Goal: Communication & Community: Answer question/provide support

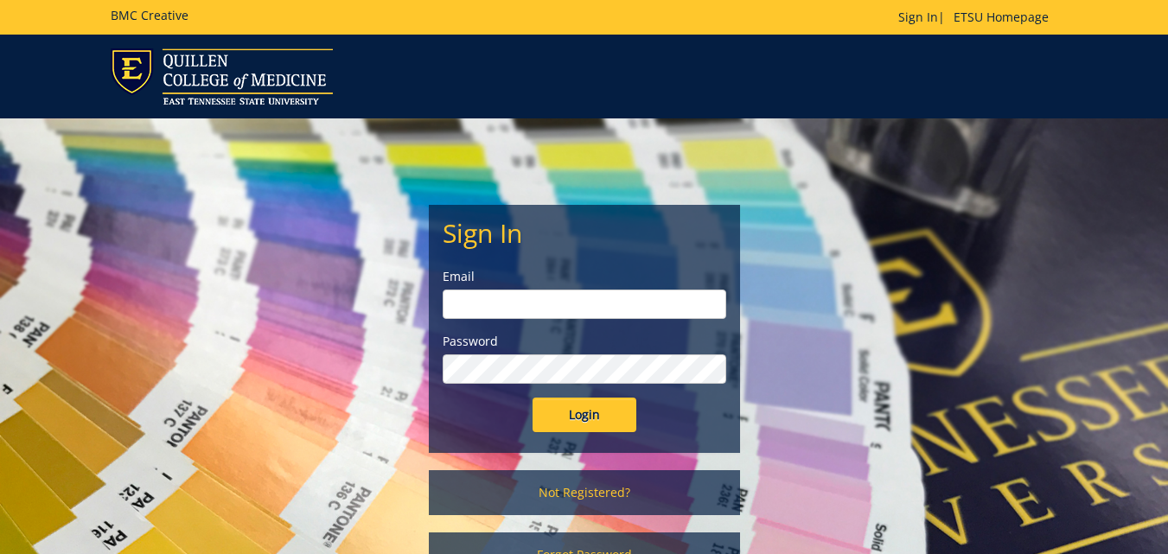
type input "[PERSON_NAME][EMAIL_ADDRESS][DOMAIN_NAME]"
click at [595, 414] on input "Login" at bounding box center [584, 415] width 104 height 35
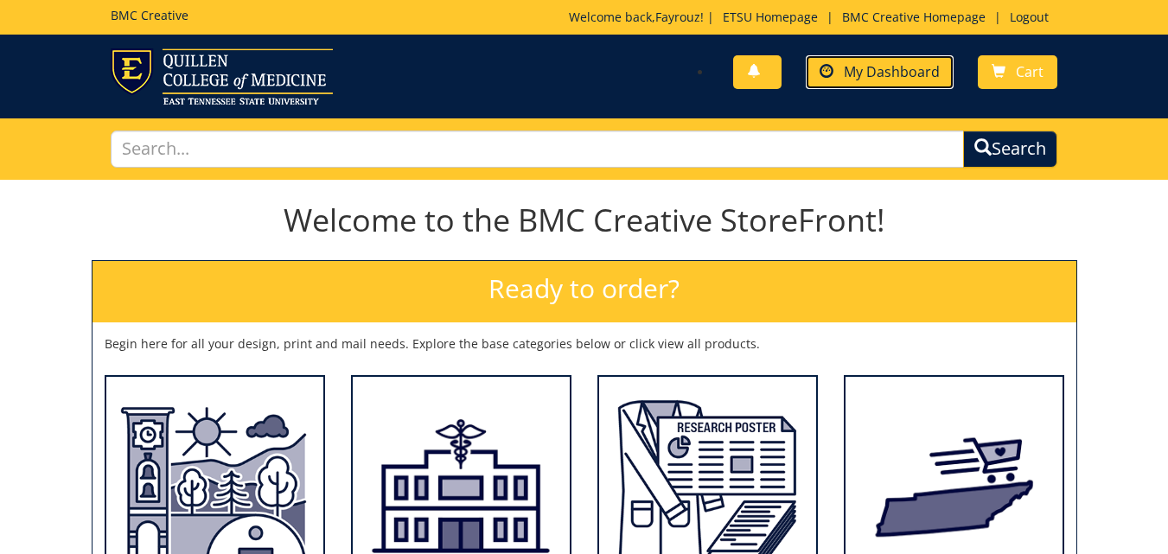
click at [882, 70] on span "My Dashboard" at bounding box center [891, 71] width 96 height 19
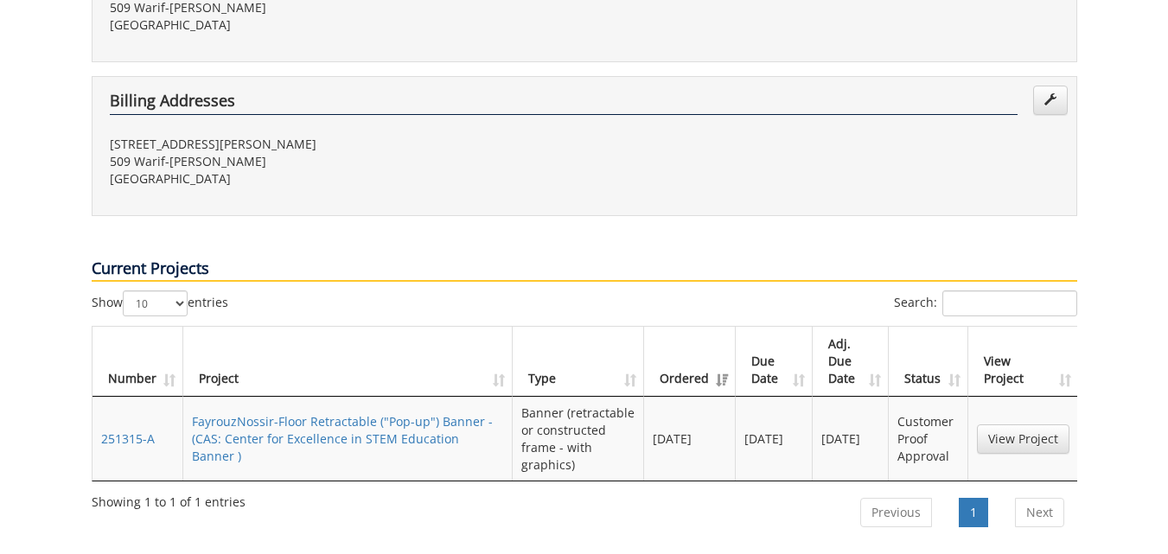
scroll to position [682, 0]
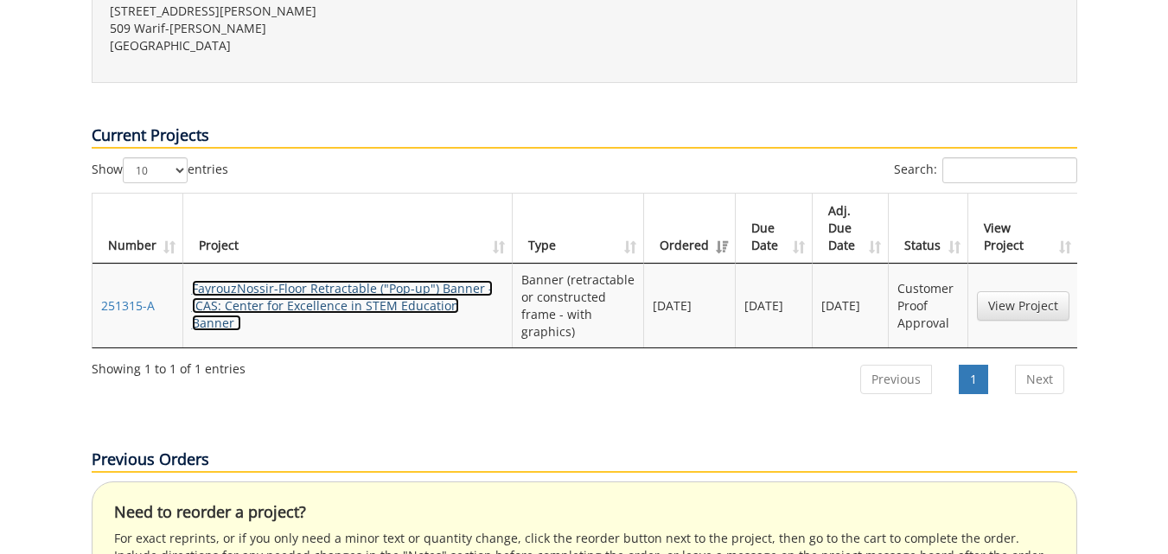
click at [410, 280] on link "FayrouzNossir-Floor Retractable ("Pop-up") Banner - (CAS: Center for Excellence…" at bounding box center [342, 305] width 301 height 51
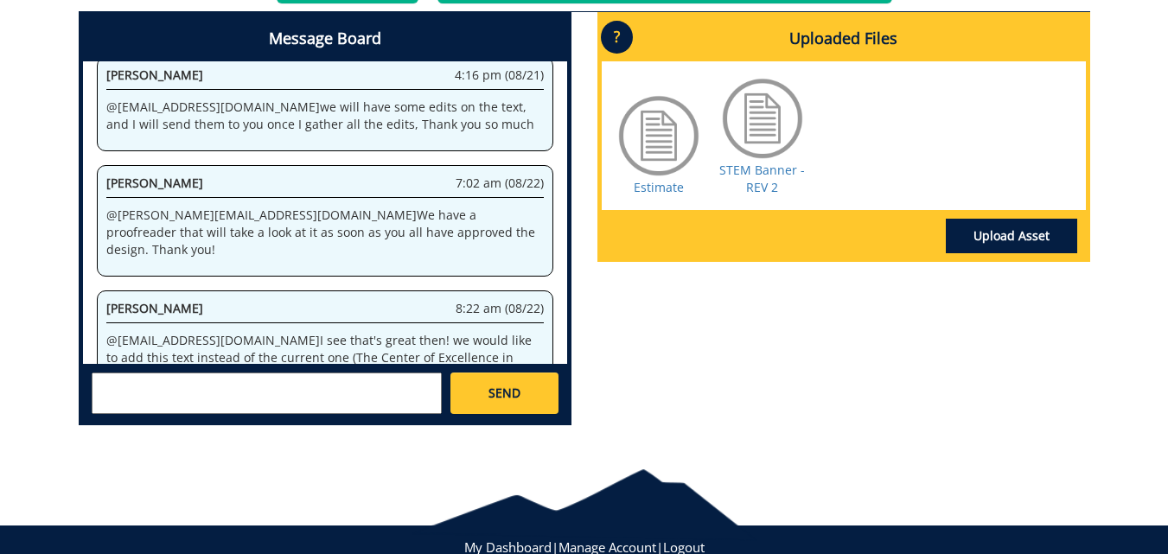
scroll to position [860, 0]
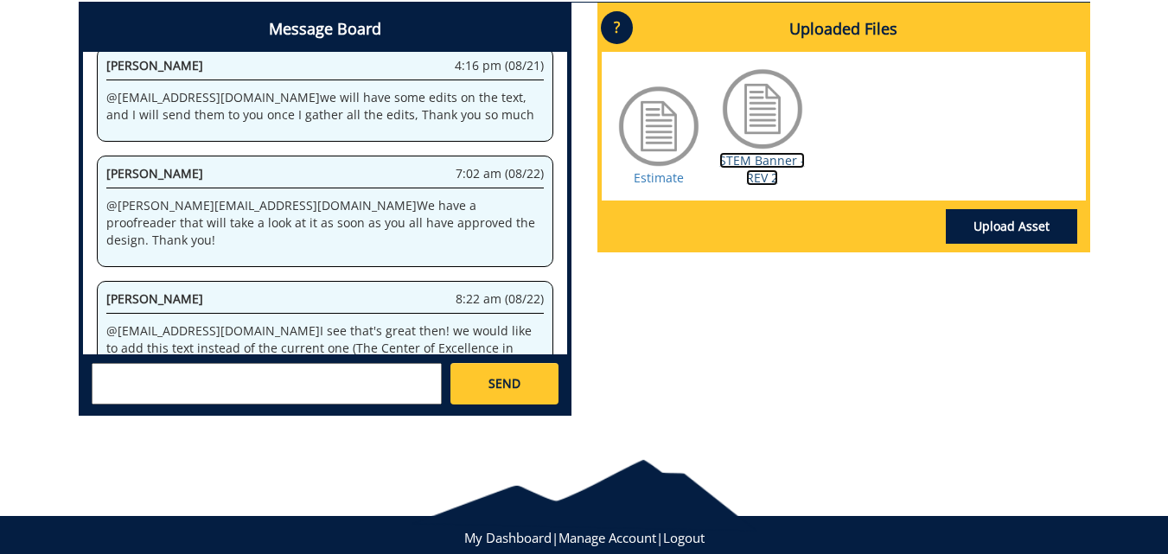
click at [762, 175] on link "STEM Banner - REV 2" at bounding box center [762, 169] width 86 height 34
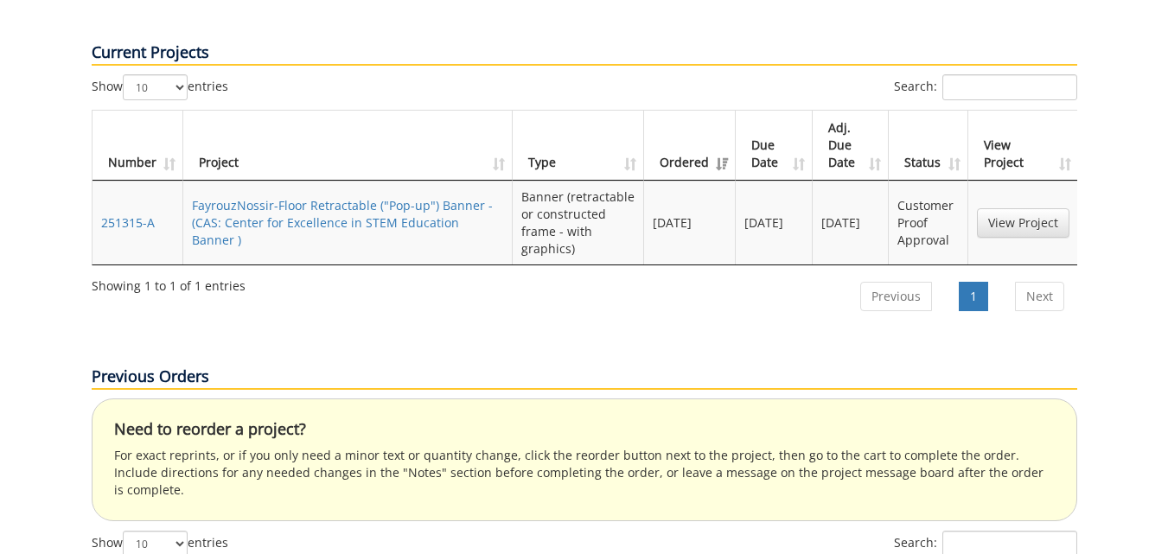
scroll to position [769, 0]
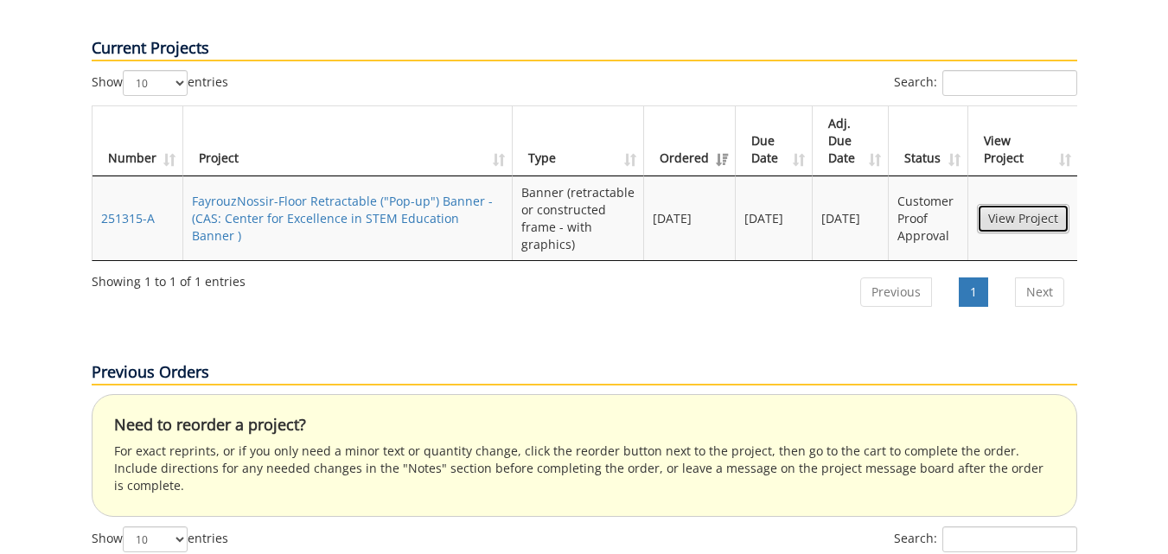
click at [1001, 204] on link "View Project" at bounding box center [1023, 218] width 92 height 29
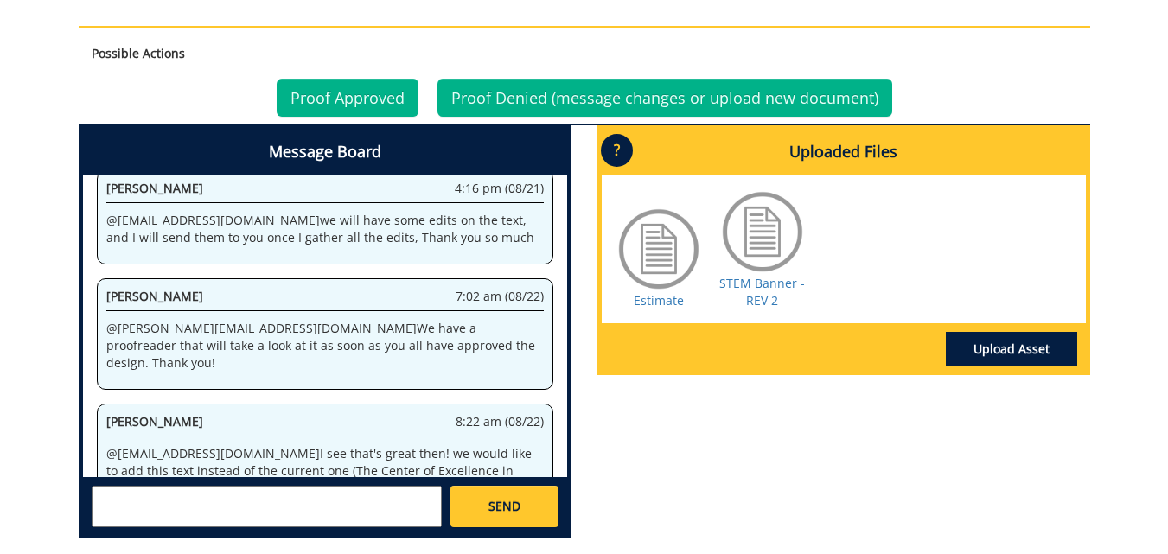
scroll to position [740, 0]
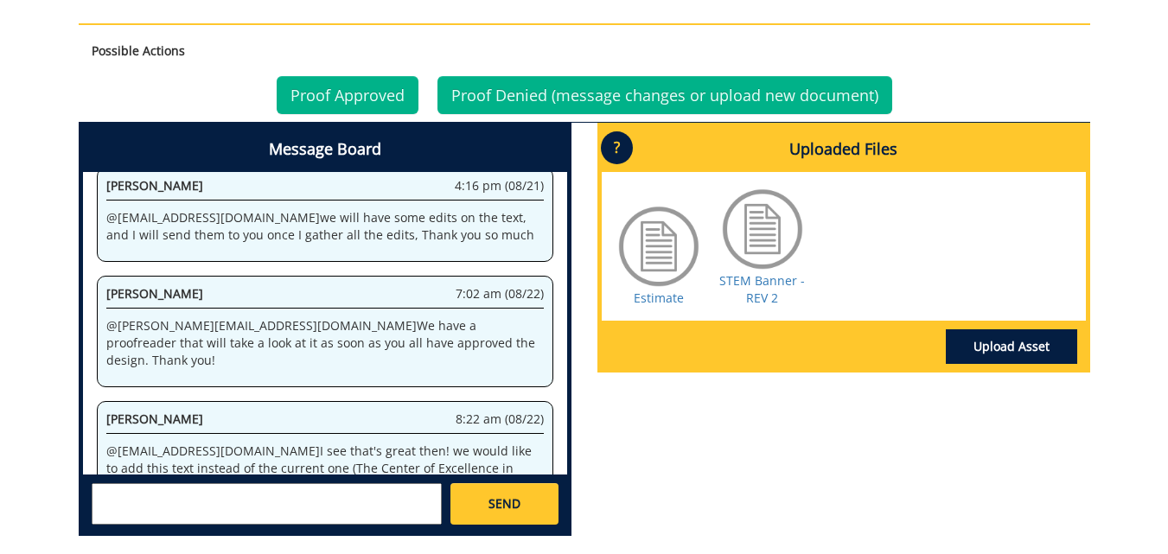
click at [658, 260] on div at bounding box center [658, 246] width 86 height 86
click at [659, 296] on link "Estimate" at bounding box center [658, 298] width 50 height 16
drag, startPoint x: 216, startPoint y: 300, endPoint x: 98, endPoint y: 288, distance: 119.0
click at [98, 401] on div "Fayrouz Nossir 8:22 am (08/22) @ [EMAIL_ADDRESS][DOMAIN_NAME] I see that's grea…" at bounding box center [325, 508] width 456 height 215
copy p "@ [EMAIL_ADDRESS][DOMAIN_NAME]"
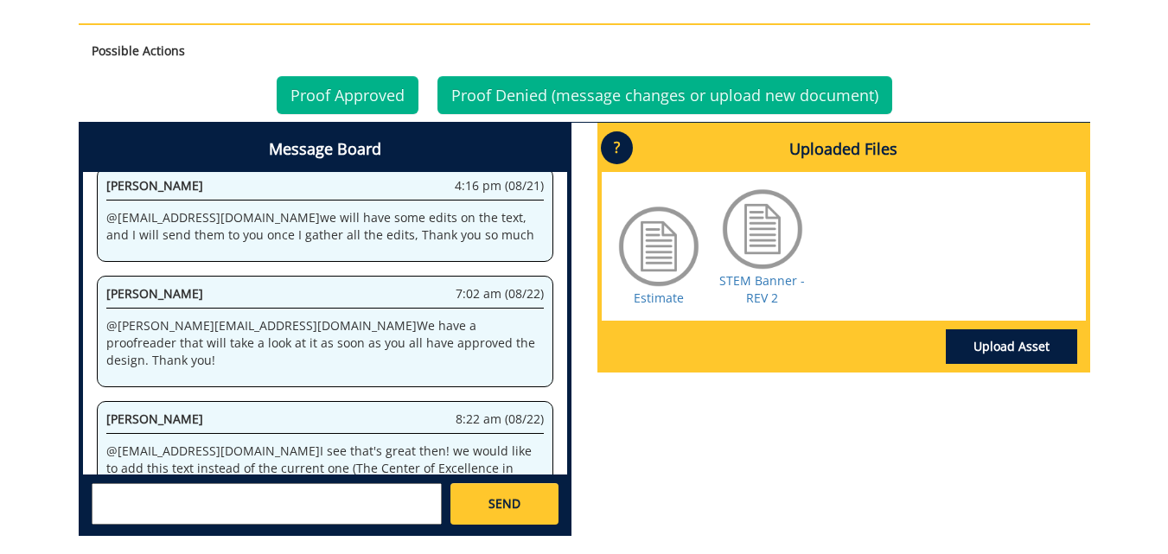
click at [189, 524] on div "SEND" at bounding box center [325, 502] width 484 height 57
click at [189, 524] on textarea at bounding box center [267, 503] width 350 height 41
paste textarea "@[EMAIL_ADDRESS][DOMAIN_NAME]"
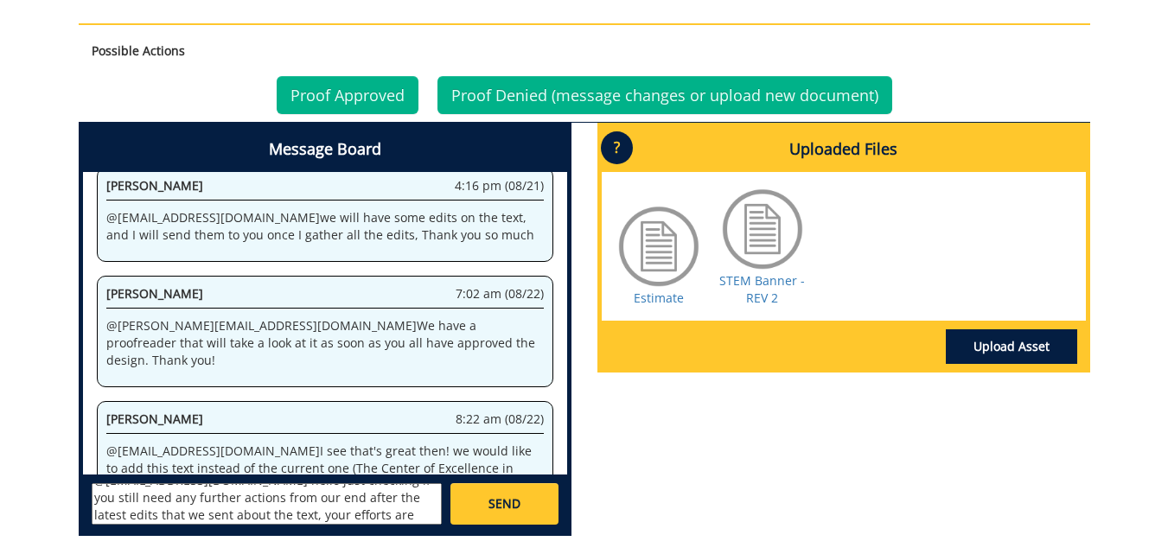
scroll to position [31, 0]
type textarea "@[EMAIL_ADDRESS][DOMAIN_NAME] hello just checking if you still need any further…"
click at [501, 501] on span "SEND" at bounding box center [504, 503] width 32 height 17
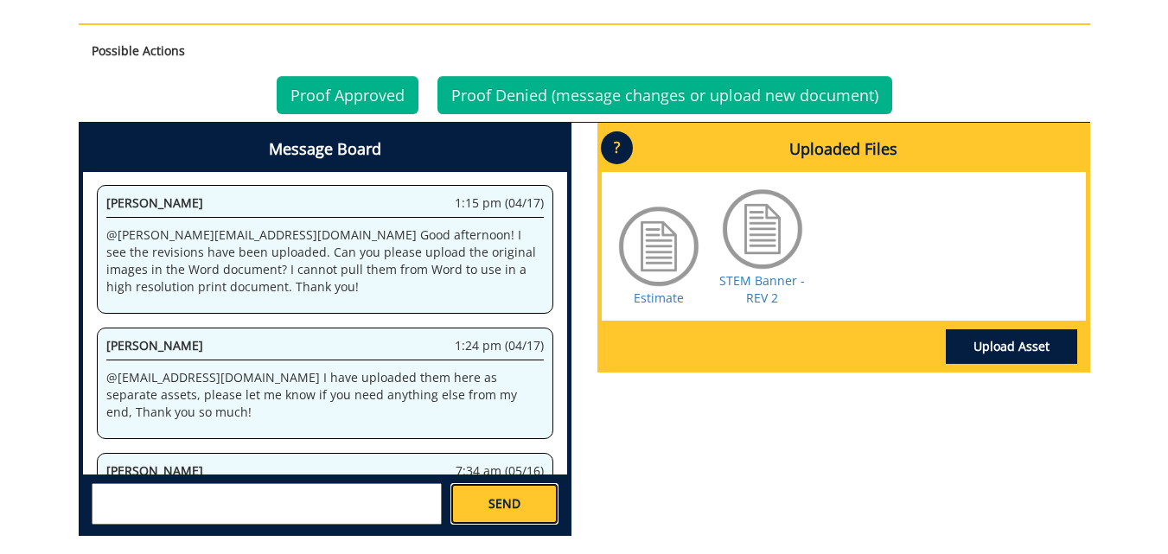
scroll to position [200535, 0]
